Goal: Task Accomplishment & Management: Manage account settings

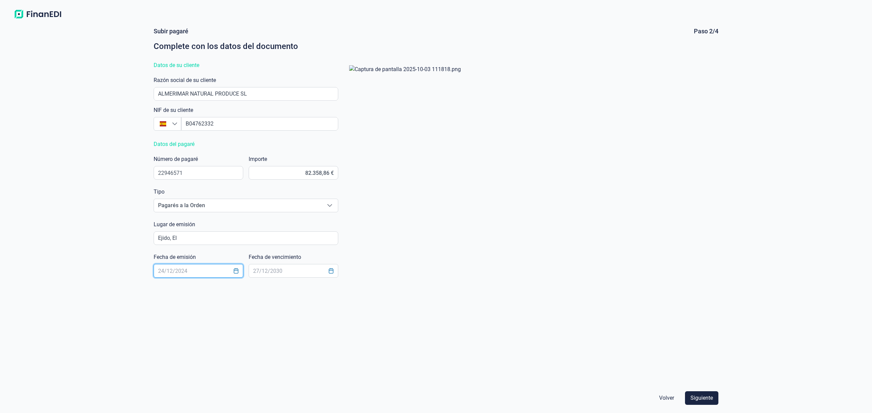
scroll to position [8, 4]
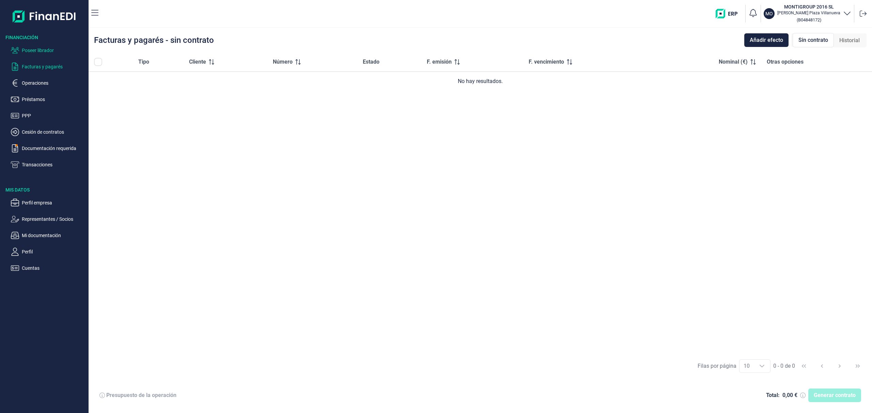
drag, startPoint x: 34, startPoint y: 53, endPoint x: 45, endPoint y: 52, distance: 10.9
click at [35, 53] on p "Poseer librador" at bounding box center [54, 50] width 64 height 8
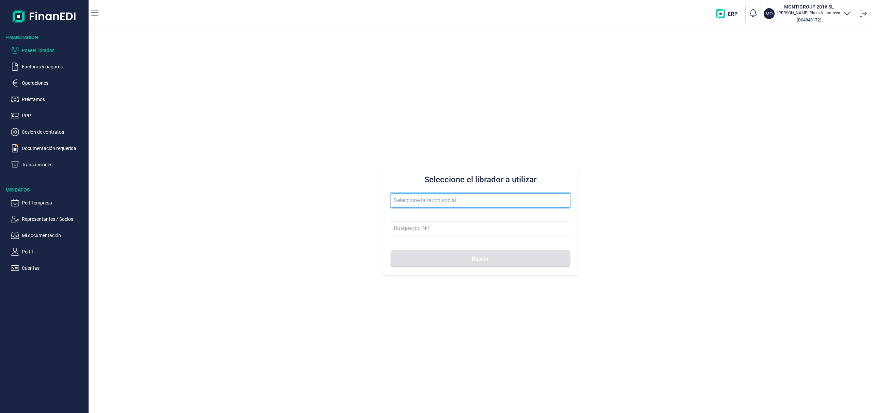
click at [413, 196] on input "text" at bounding box center [480, 200] width 179 height 14
drag, startPoint x: 423, startPoint y: 213, endPoint x: 454, endPoint y: 252, distance: 50.2
click at [423, 213] on li "OBRAS Y CONTRATAS MUSKIZ SL" at bounding box center [480, 218] width 179 height 14
type input "OBRAS Y CONTRATAS MUSKIZ SL"
type input "B95673927"
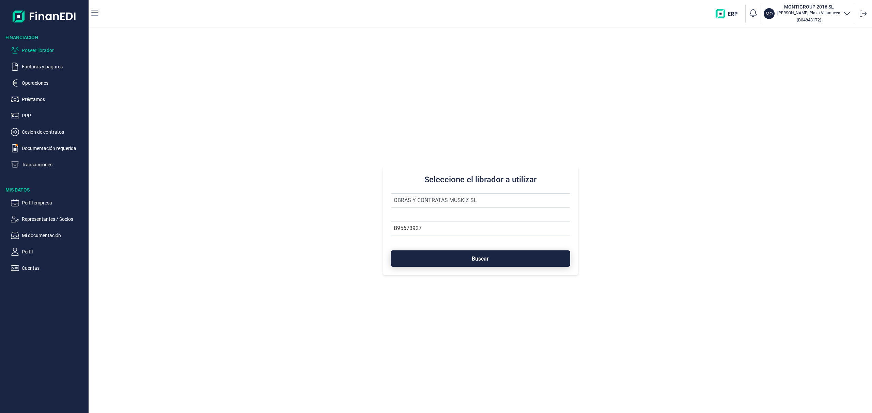
click at [462, 259] on button "Buscar" at bounding box center [480, 259] width 179 height 16
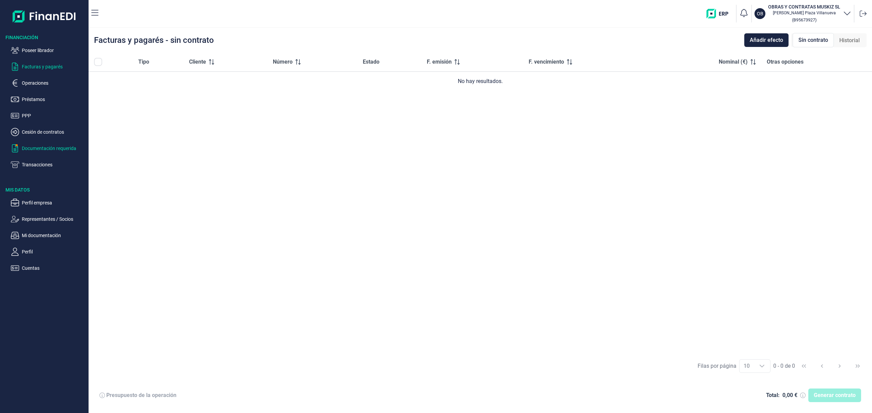
click at [57, 149] on p "Documentación requerida" at bounding box center [54, 148] width 64 height 8
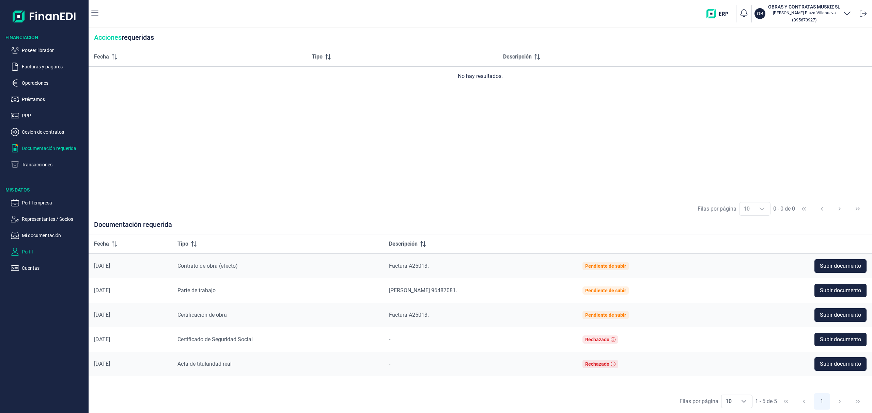
click at [21, 250] on button "Perfil" at bounding box center [48, 252] width 75 height 8
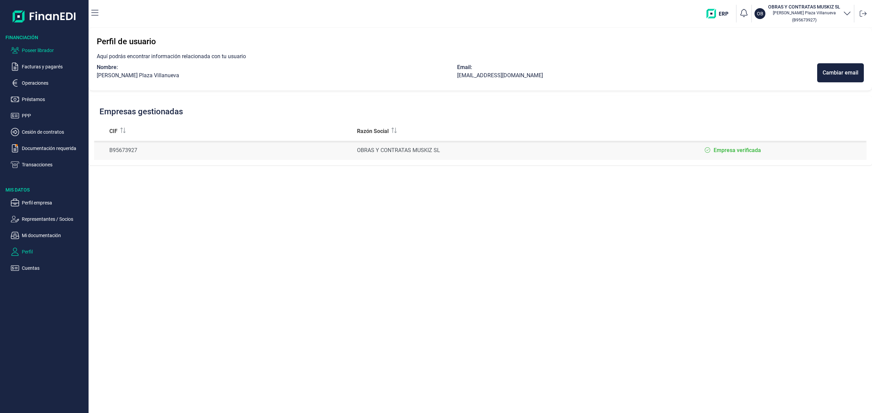
drag, startPoint x: 48, startPoint y: 46, endPoint x: 58, endPoint y: 49, distance: 10.0
click at [48, 46] on ul "Poseer librador Facturas y pagarés Operaciones Préstamos PPP Cesión de contrato…" at bounding box center [44, 105] width 89 height 128
click at [61, 217] on p "Representantes / Socios" at bounding box center [54, 219] width 64 height 8
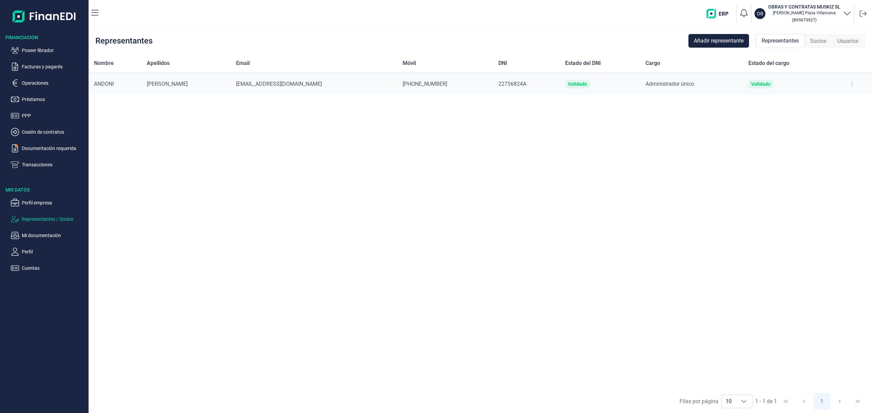
click at [825, 40] on span "Socios" at bounding box center [818, 41] width 16 height 8
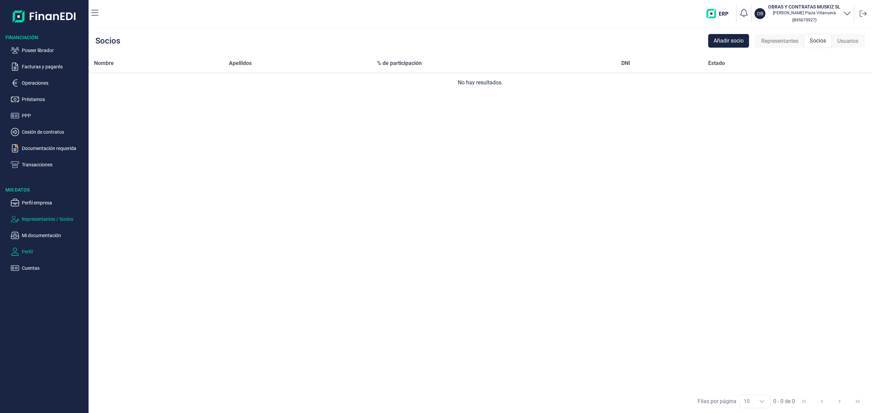
click at [34, 253] on p "Perfil" at bounding box center [54, 252] width 64 height 8
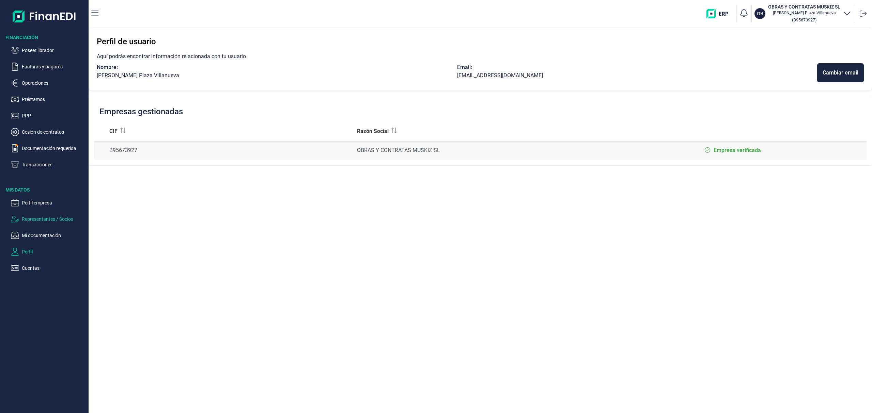
click at [47, 212] on ul "Perfil empresa Representantes / Socios Mi documentación Perfil Cuentas" at bounding box center [44, 232] width 89 height 79
click at [52, 219] on p "Representantes / Socios" at bounding box center [54, 219] width 64 height 8
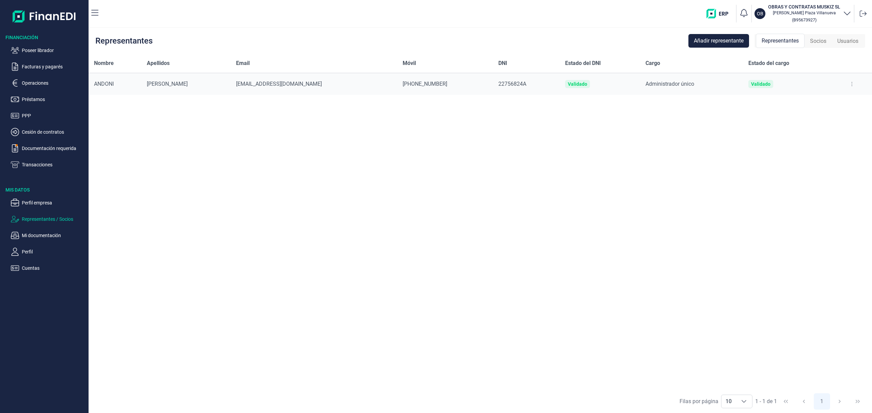
click at [820, 38] on span "Socios" at bounding box center [818, 41] width 16 height 8
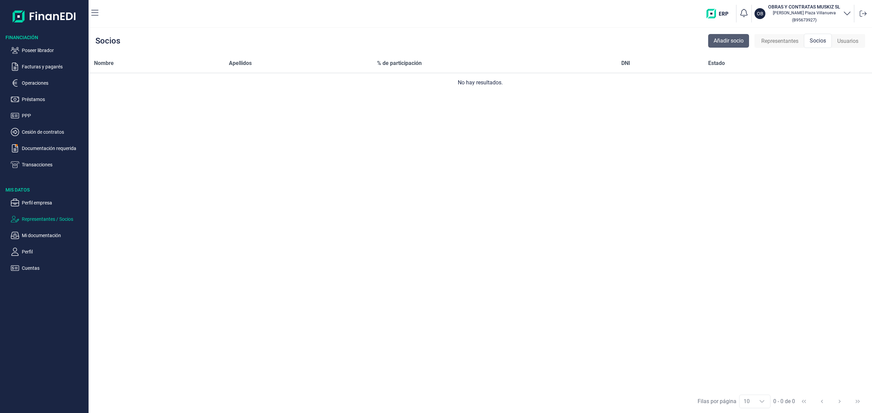
click at [729, 36] on button "Añadir socio" at bounding box center [728, 41] width 41 height 14
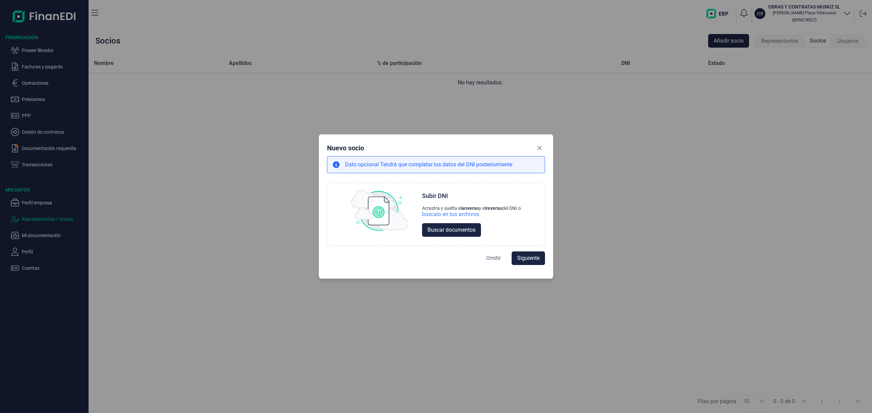
click at [491, 257] on span "Omitir" at bounding box center [493, 258] width 15 height 8
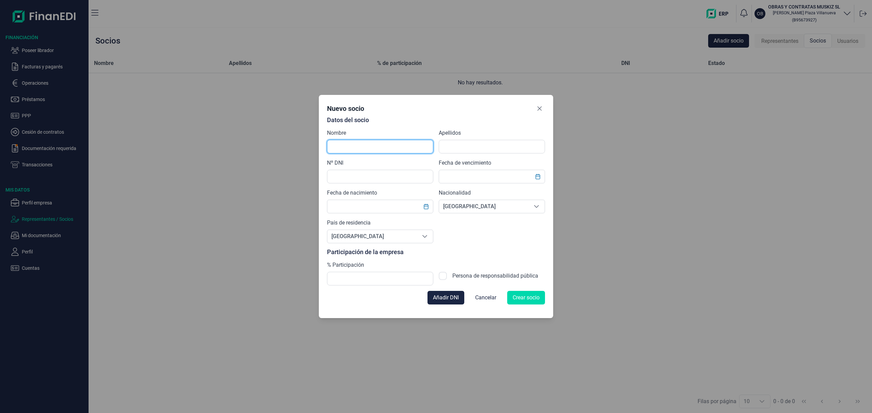
click at [354, 146] on input "text" at bounding box center [380, 147] width 106 height 14
type input "i"
type input "[PERSON_NAME]"
type input "16060285Y"
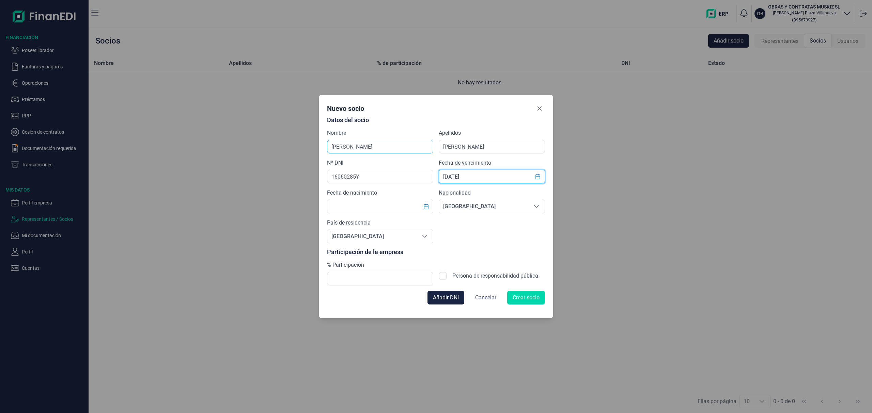
type input "[DATE]"
drag, startPoint x: 477, startPoint y: 176, endPoint x: 436, endPoint y: 180, distance: 41.0
click at [436, 180] on div "Datos del socio Nombre [PERSON_NAME] [PERSON_NAME] Nº DNI 16060285Y Fecha de ve…" at bounding box center [436, 201] width 218 height 169
type input "[DATE]"
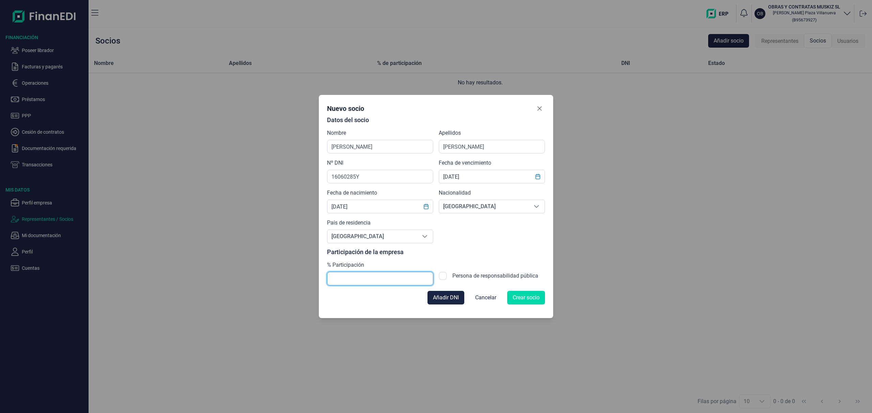
click at [410, 281] on input "text" at bounding box center [380, 279] width 106 height 14
type input "25,00"
click at [454, 299] on span "Añadir DNI" at bounding box center [446, 298] width 26 height 8
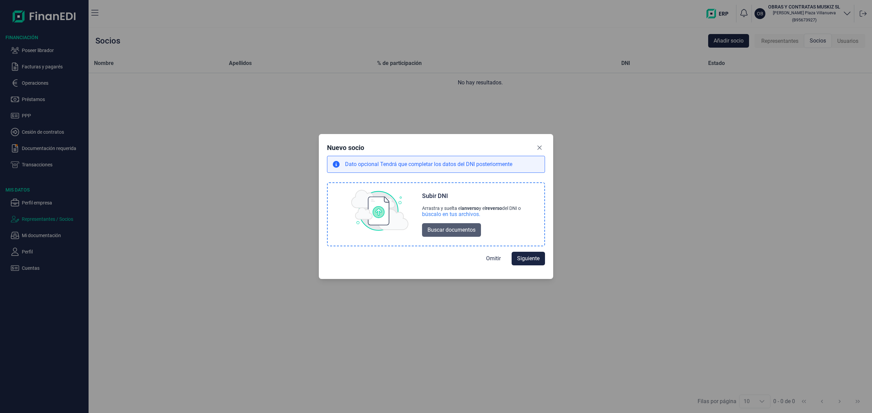
click at [441, 231] on span "Buscar documentos" at bounding box center [451, 230] width 48 height 8
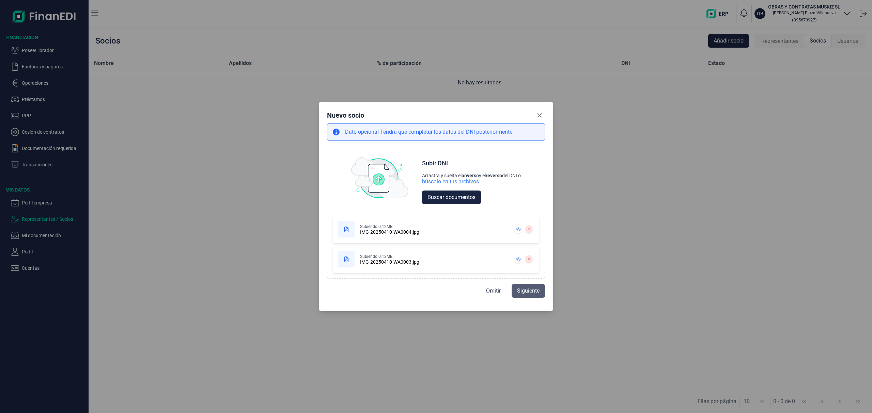
click at [526, 290] on span "Siguiente" at bounding box center [528, 291] width 22 height 8
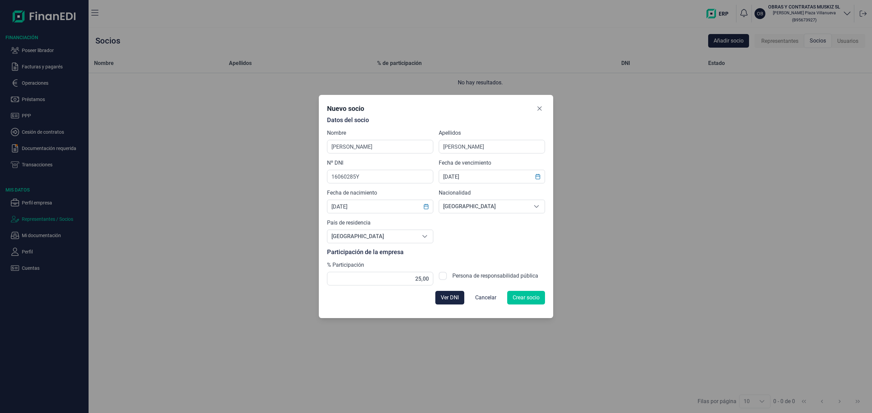
click at [527, 298] on span "Crear socio" at bounding box center [525, 298] width 27 height 8
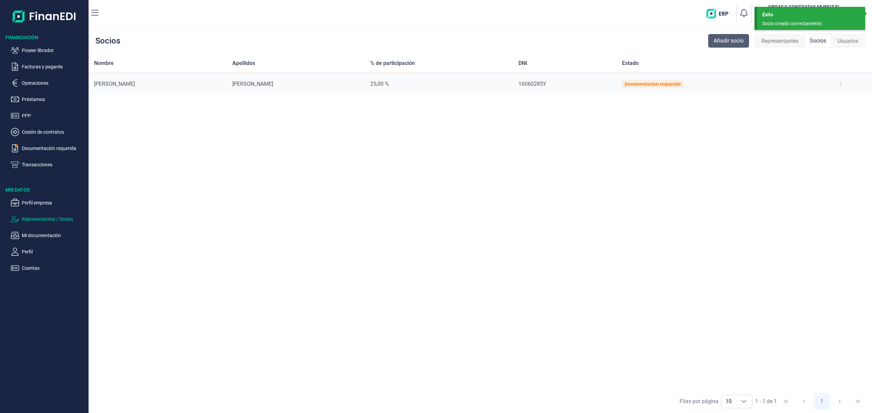
click at [732, 42] on span "Añadir socio" at bounding box center [728, 41] width 30 height 8
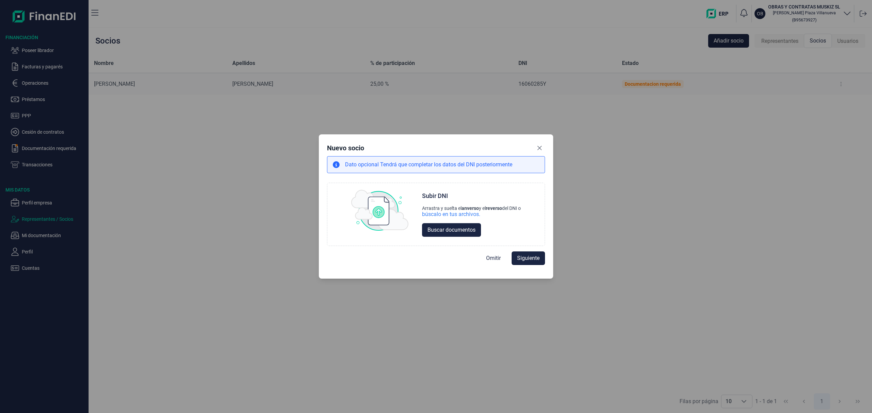
click at [496, 262] on span "Omitir" at bounding box center [493, 258] width 15 height 8
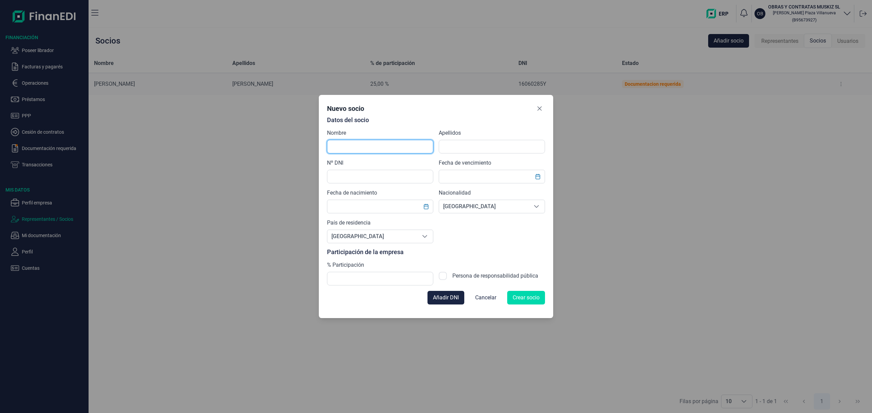
click at [348, 151] on input "text" at bounding box center [380, 147] width 106 height 14
type input "a"
type input "ANdoni"
type input "[PERSON_NAME]"
type input "[DATE]"
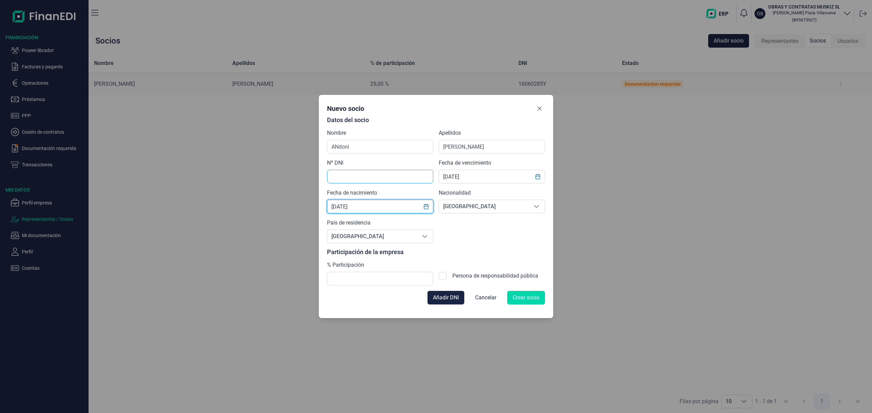
type input "[DATE]"
click at [366, 176] on input "text" at bounding box center [380, 177] width 106 height 14
type input "88756824A"
click at [397, 281] on input "text" at bounding box center [380, 279] width 106 height 14
type input "50,00"
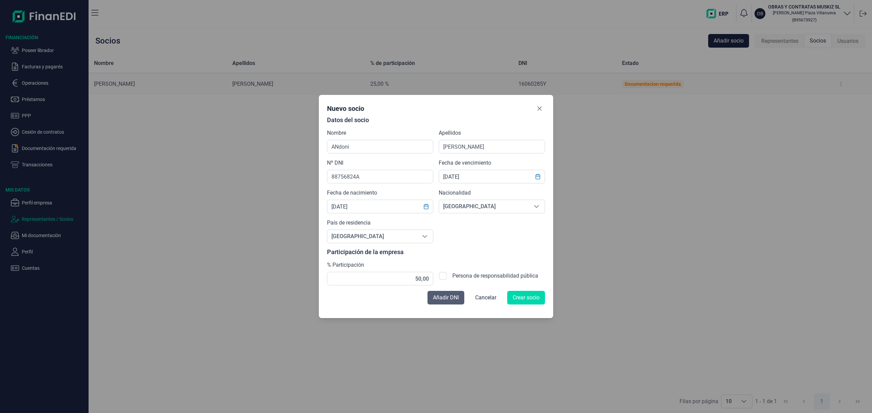
click at [441, 297] on span "Añadir DNI" at bounding box center [446, 298] width 26 height 8
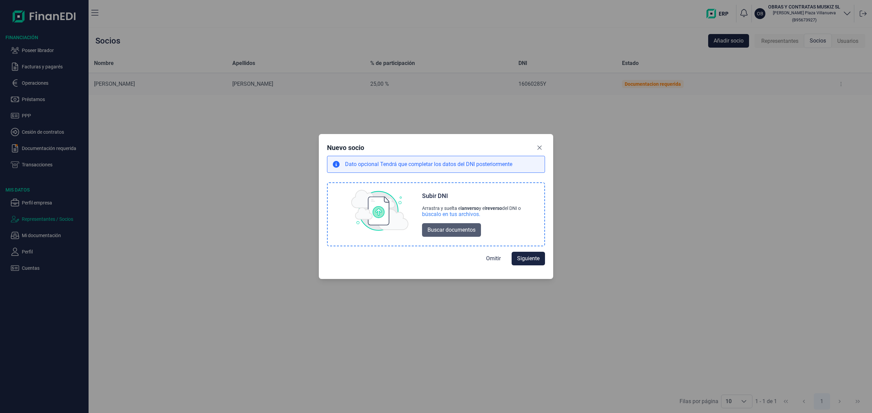
click at [439, 227] on span "Buscar documentos" at bounding box center [451, 230] width 48 height 8
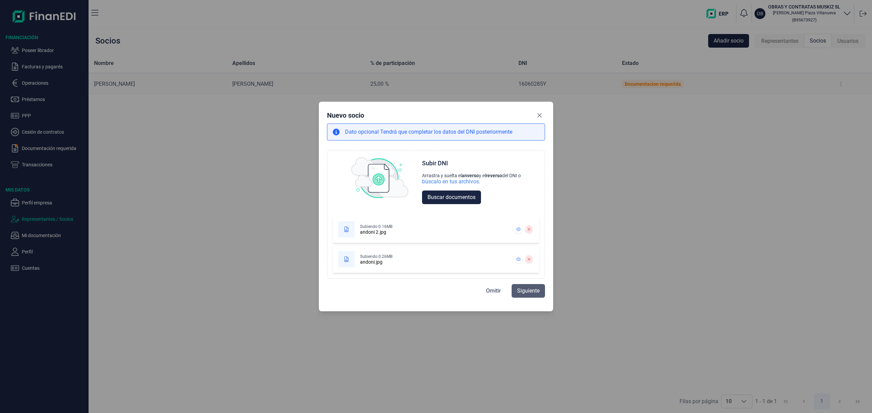
click at [525, 287] on button "Siguiente" at bounding box center [527, 291] width 33 height 14
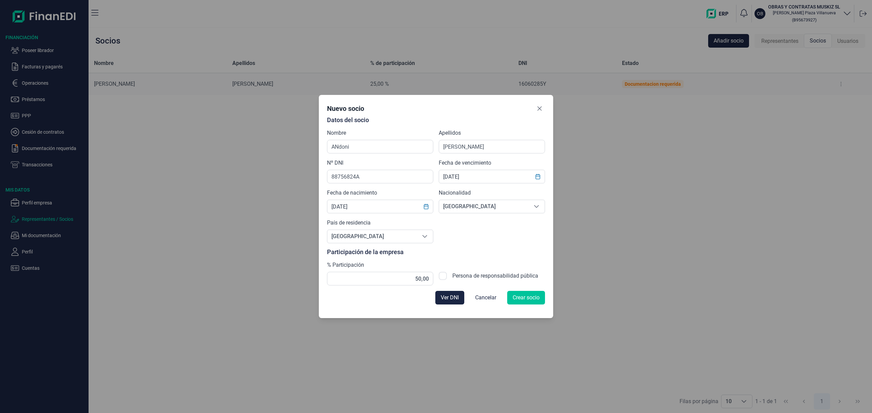
click at [532, 300] on span "Crear socio" at bounding box center [525, 298] width 27 height 8
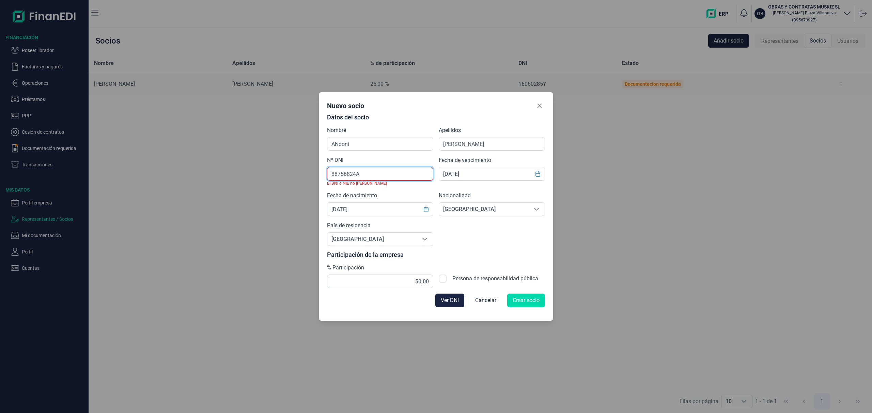
click at [337, 176] on input "88756824A" at bounding box center [380, 174] width 106 height 14
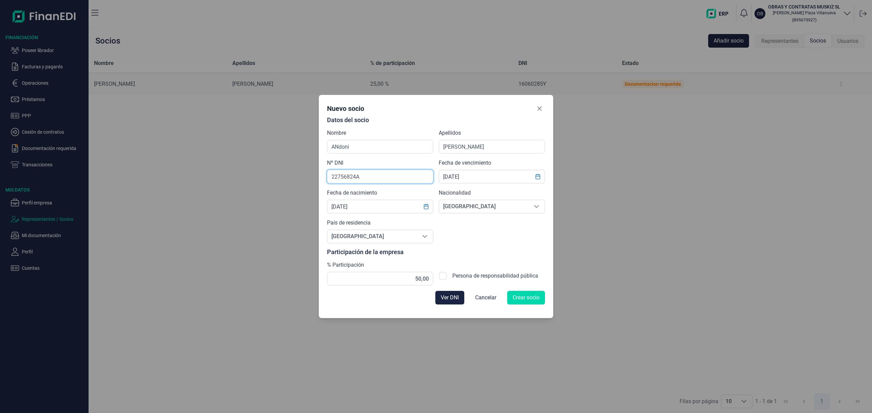
type input "22756824A"
click at [526, 299] on span "Crear socio" at bounding box center [525, 298] width 27 height 8
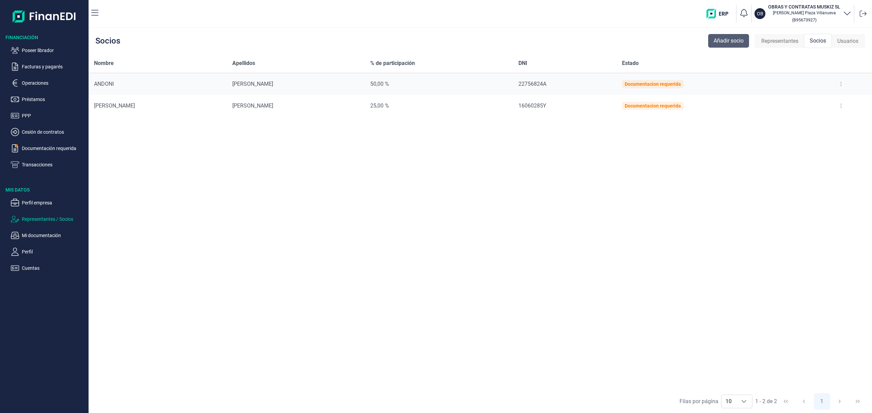
drag, startPoint x: 733, startPoint y: 47, endPoint x: 730, endPoint y: 44, distance: 4.6
click at [731, 44] on button "Añadir socio" at bounding box center [728, 41] width 41 height 14
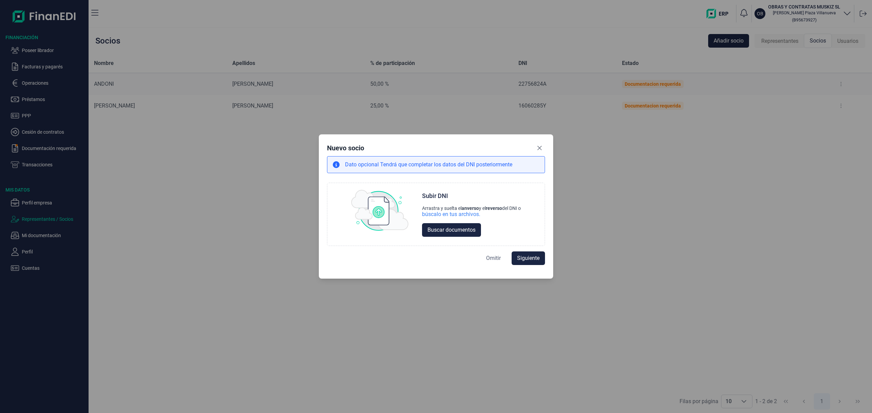
click at [490, 253] on button "Omitir" at bounding box center [493, 259] width 26 height 14
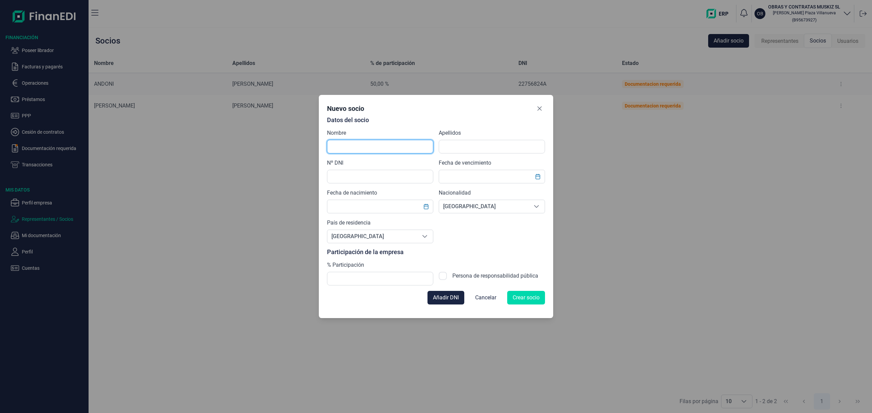
click at [366, 149] on input "text" at bounding box center [380, 147] width 106 height 14
type input "a"
type input "Asier"
type input "O"
type input "[PERSON_NAME]"
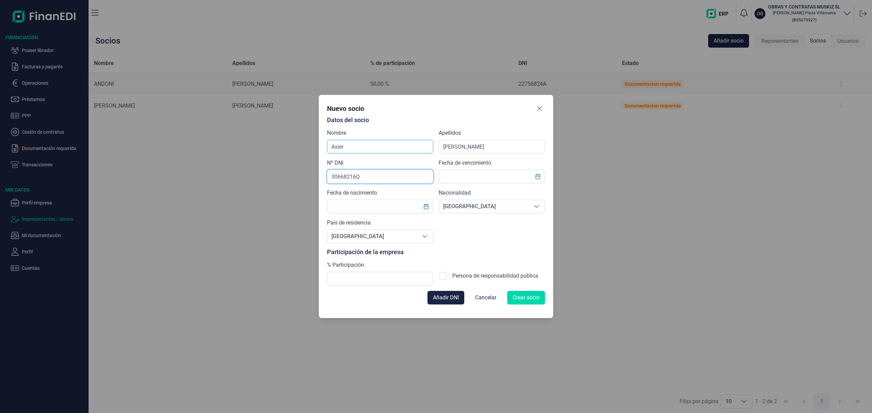
type input "30668216Q"
type input "[DATE]"
click at [363, 279] on input "text" at bounding box center [380, 279] width 106 height 14
click at [373, 283] on input "text" at bounding box center [380, 279] width 106 height 14
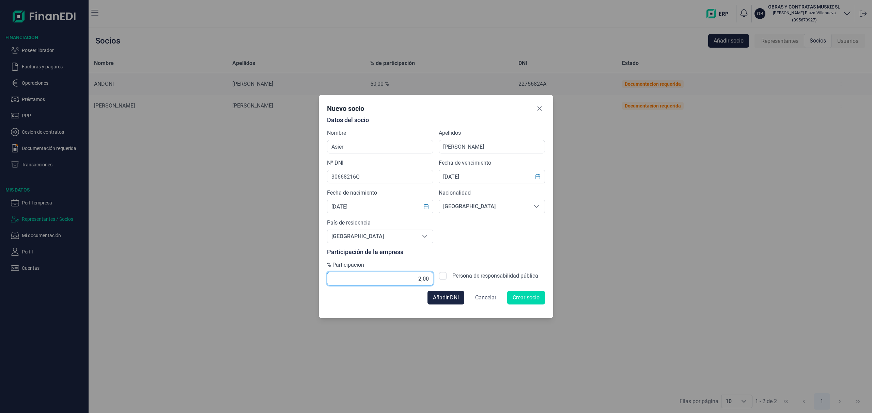
type input "25,00"
drag, startPoint x: 441, startPoint y: 297, endPoint x: 454, endPoint y: 301, distance: 13.2
click at [442, 297] on span "Añadir DNI" at bounding box center [446, 298] width 26 height 8
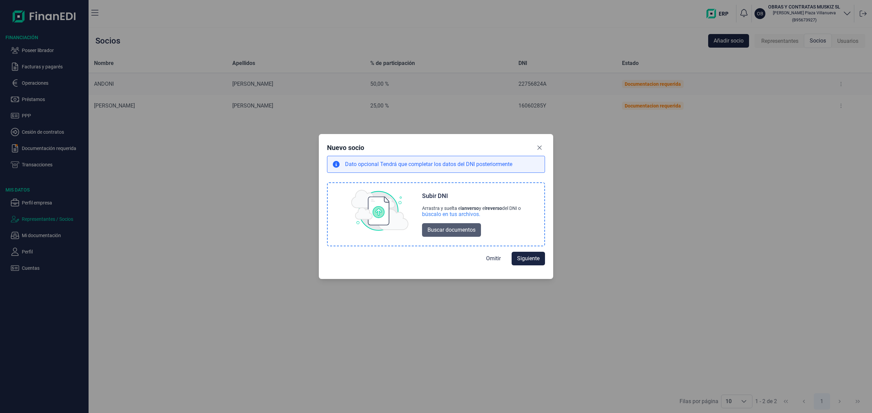
click at [451, 231] on span "Buscar documentos" at bounding box center [451, 230] width 48 height 8
click at [469, 230] on span "Buscar documentos" at bounding box center [451, 230] width 48 height 8
click at [492, 255] on span "Omitir" at bounding box center [493, 258] width 15 height 8
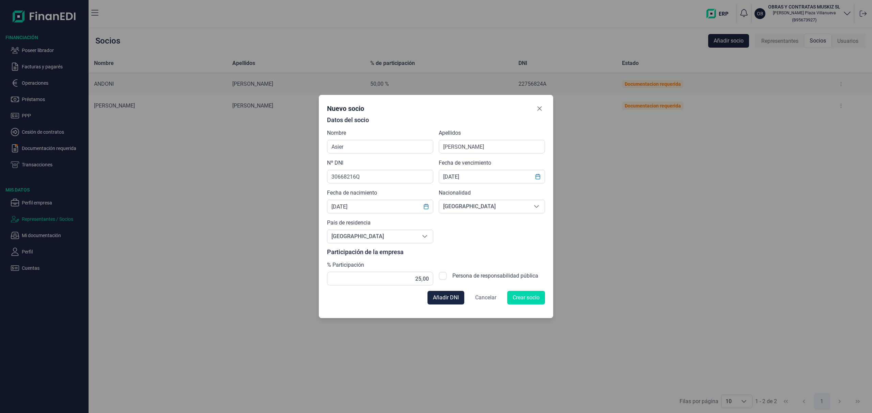
click at [490, 297] on span "Cancelar" at bounding box center [485, 298] width 21 height 8
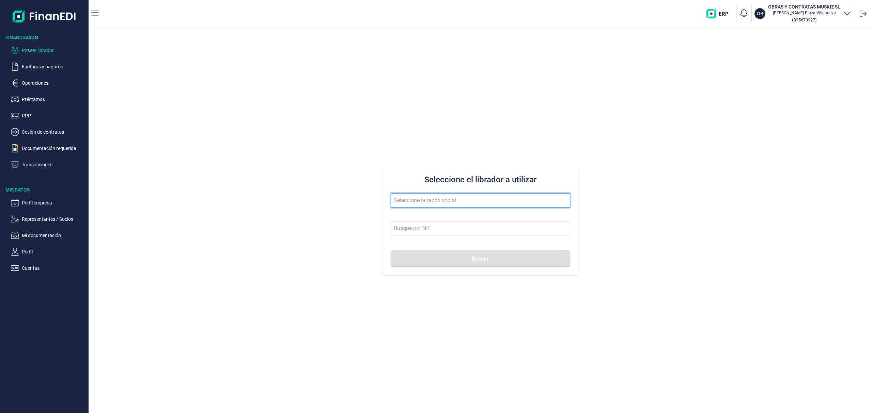
click at [447, 200] on input "text" at bounding box center [480, 200] width 179 height 14
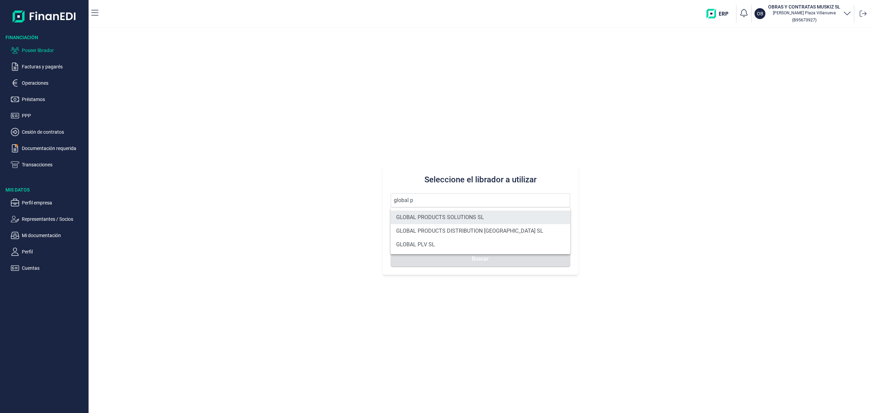
click at [459, 214] on li "GLOBAL PRODUCTS SOLUTIONS SL" at bounding box center [480, 218] width 179 height 14
type input "GLOBAL PRODUCTS SOLUTIONS SL"
type input "B88455357"
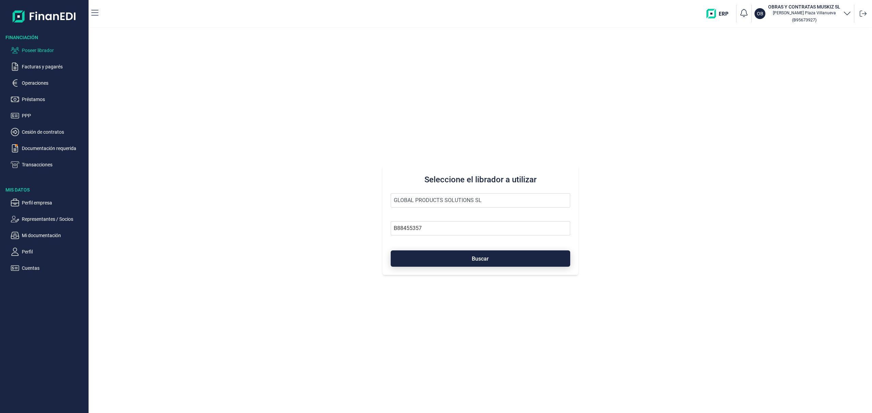
click at [468, 256] on button "Buscar" at bounding box center [480, 259] width 179 height 16
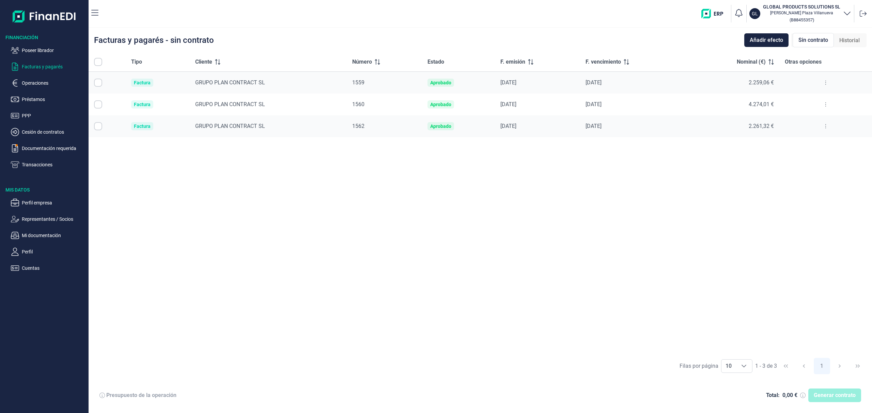
checkbox input "true"
click at [42, 81] on p "Operaciones" at bounding box center [54, 83] width 64 height 8
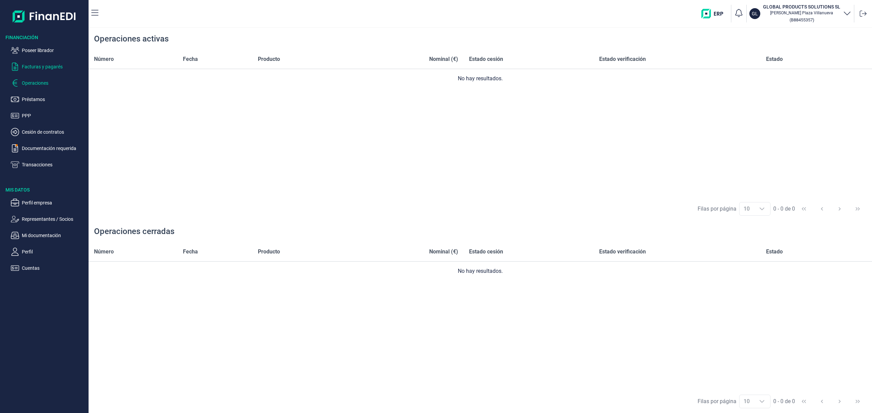
click at [49, 68] on p "Facturas y pagarés" at bounding box center [54, 67] width 64 height 8
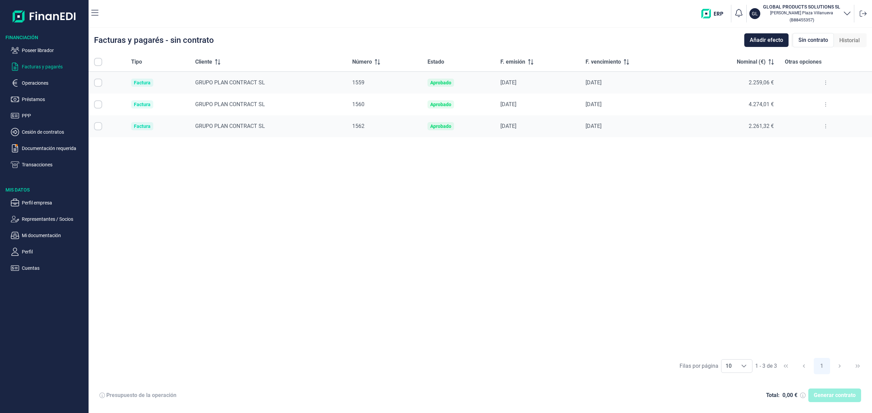
checkbox input "true"
click at [38, 82] on p "Operaciones" at bounding box center [54, 83] width 64 height 8
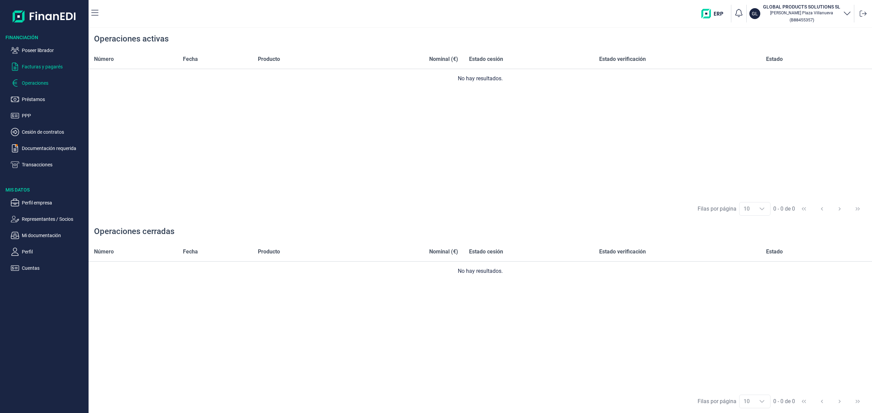
click at [40, 69] on p "Facturas y pagarés" at bounding box center [54, 67] width 64 height 8
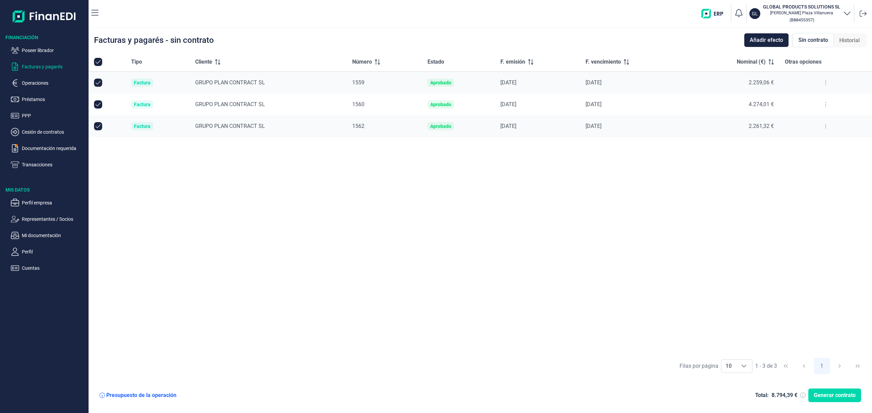
checkbox input "true"
click at [849, 38] on span "Historial" at bounding box center [849, 40] width 20 height 8
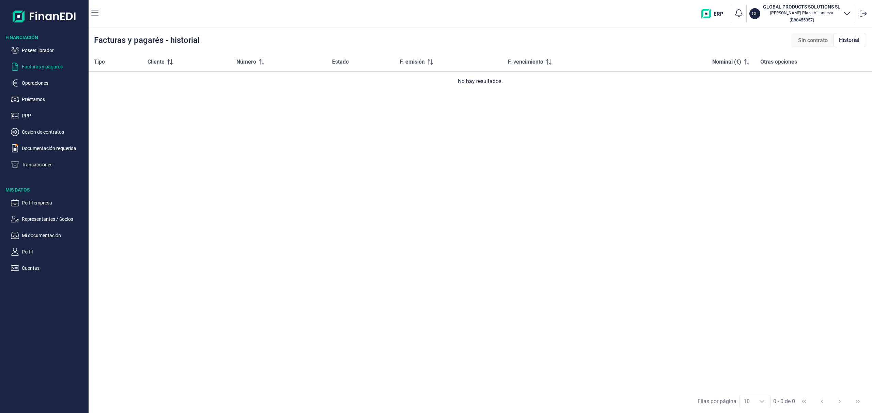
click at [815, 40] on span "Sin contrato" at bounding box center [813, 40] width 30 height 8
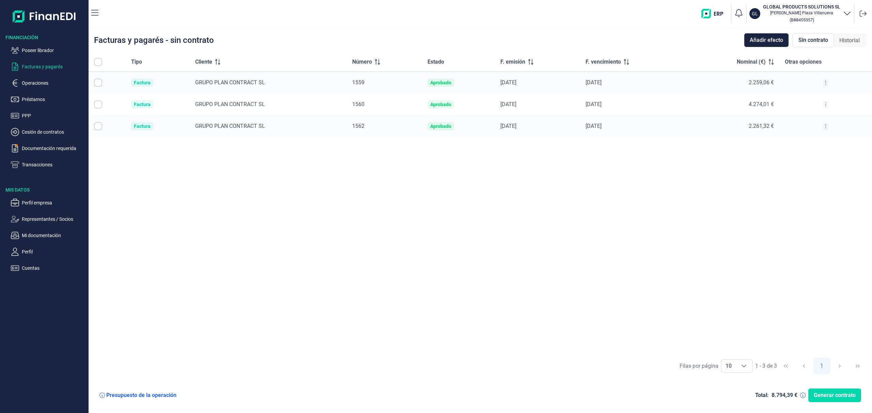
checkbox input "true"
